Goal: Task Accomplishment & Management: Manage account settings

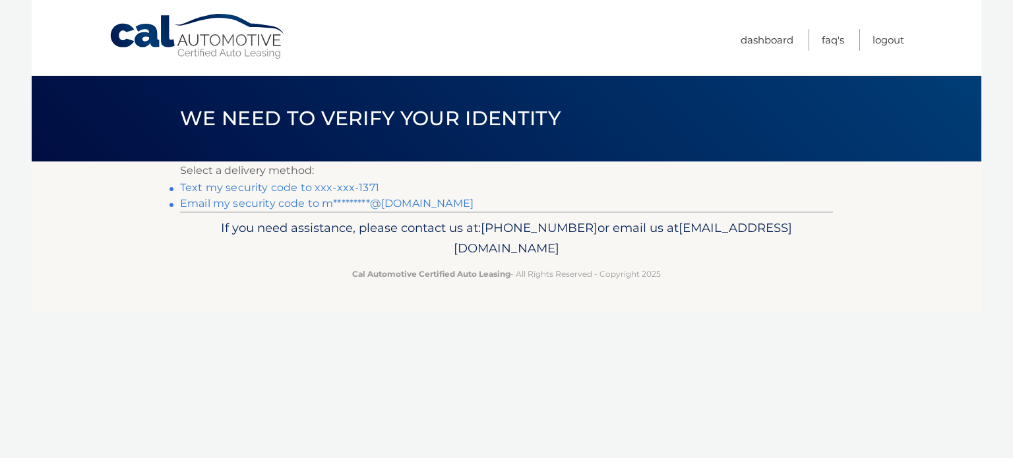
click at [337, 188] on link "Text my security code to xxx-xxx-1371" at bounding box center [279, 187] width 199 height 13
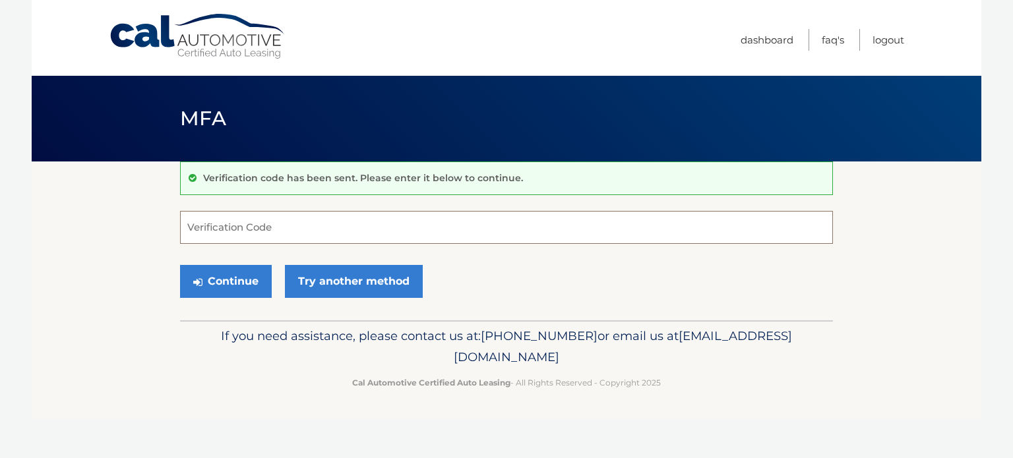
click at [319, 231] on input "Verification Code" at bounding box center [506, 227] width 653 height 33
type input "043511"
click at [180, 265] on button "Continue" at bounding box center [226, 281] width 92 height 33
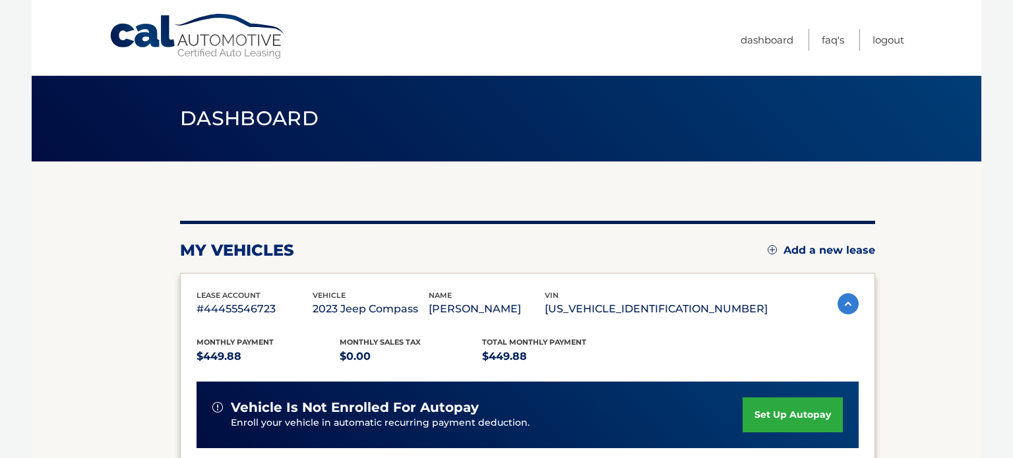
click at [90, 330] on section "my vehicles Add a new lease lease account #44455546723 vehicle 2023 Jeep Compas…" at bounding box center [506, 430] width 949 height 537
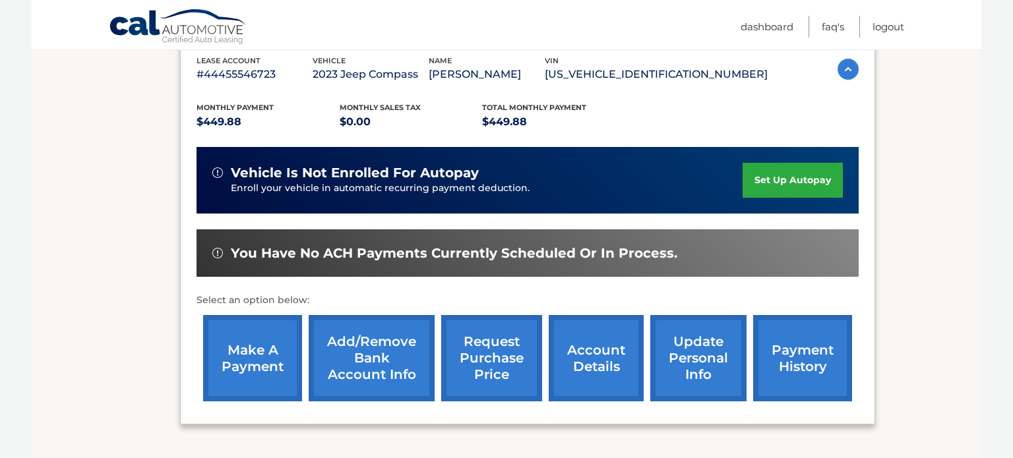
scroll to position [237, 0]
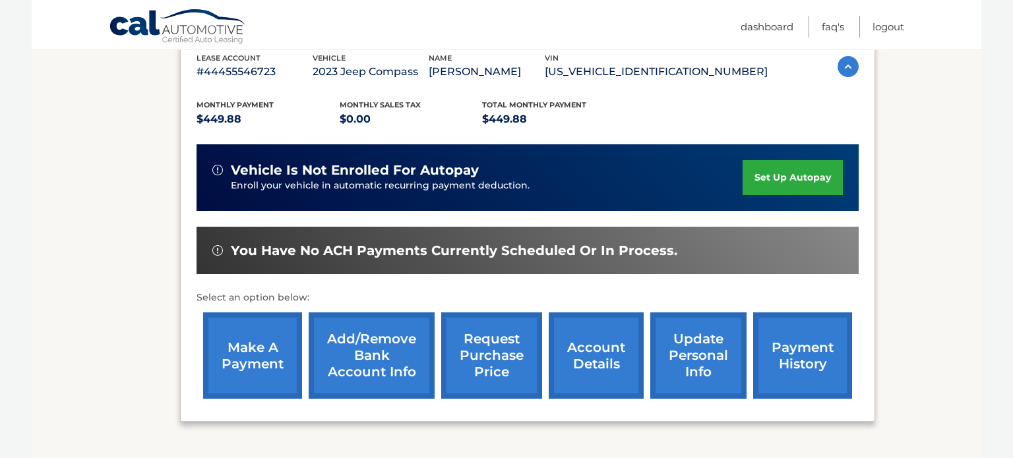
click at [263, 335] on link "make a payment" at bounding box center [252, 356] width 99 height 86
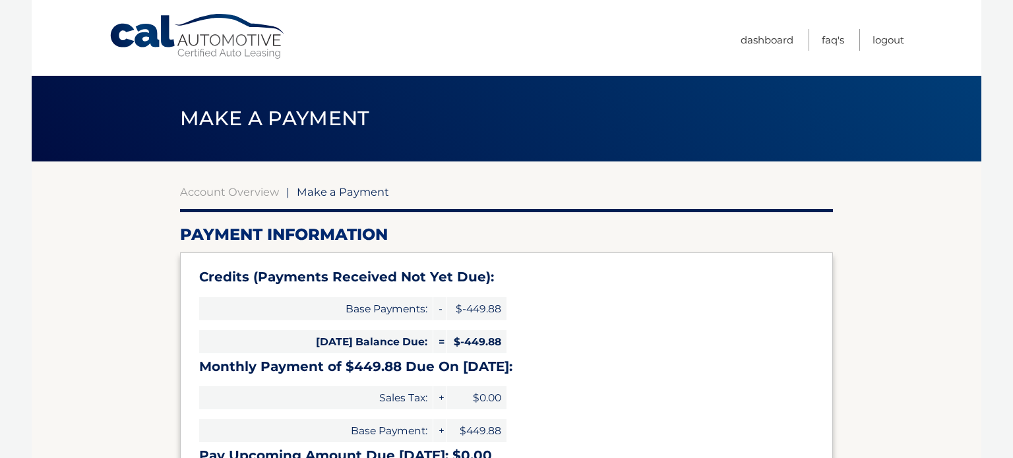
select select "NmIwZWUxNmYtYjBjZi00YTExLWFlZmEtNjYxODdjNWE5MDY2"
